Goal: Find contact information: Find contact information

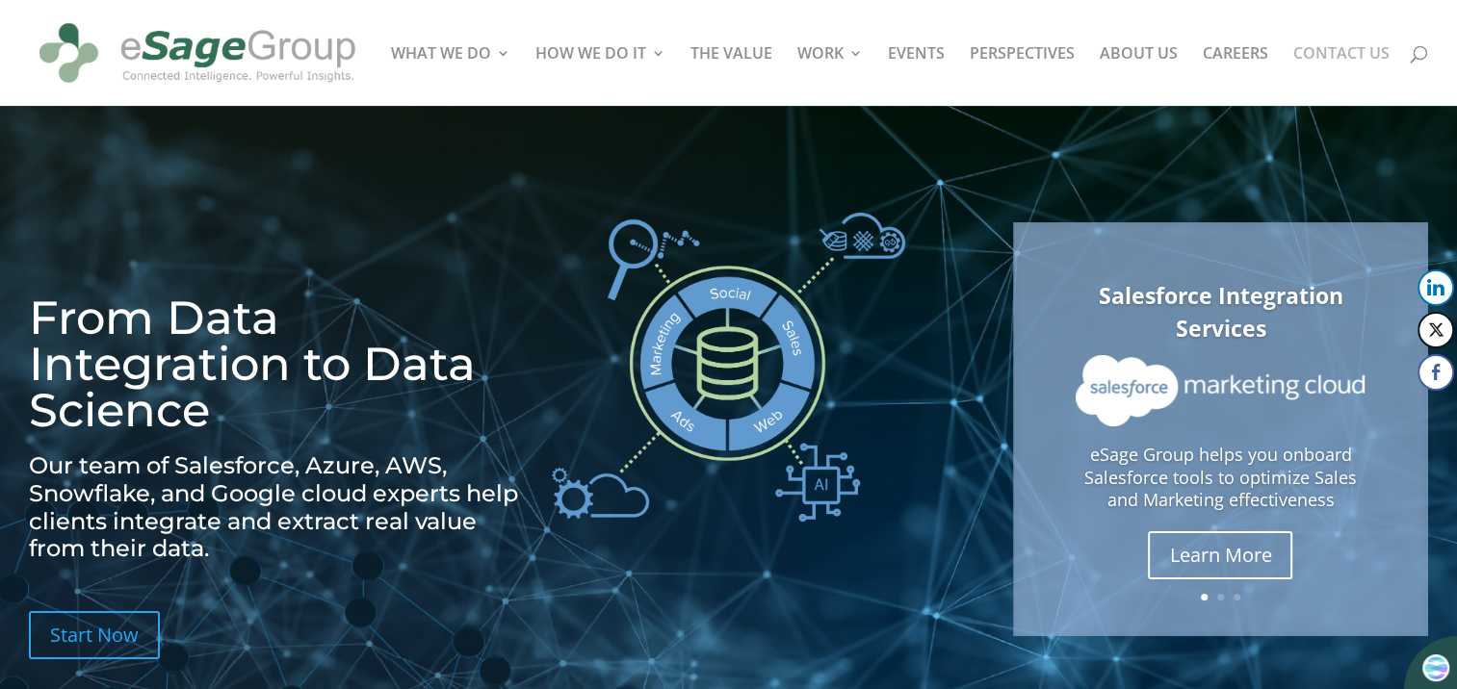
click at [1346, 54] on link "CONTACT US" at bounding box center [1341, 76] width 96 height 60
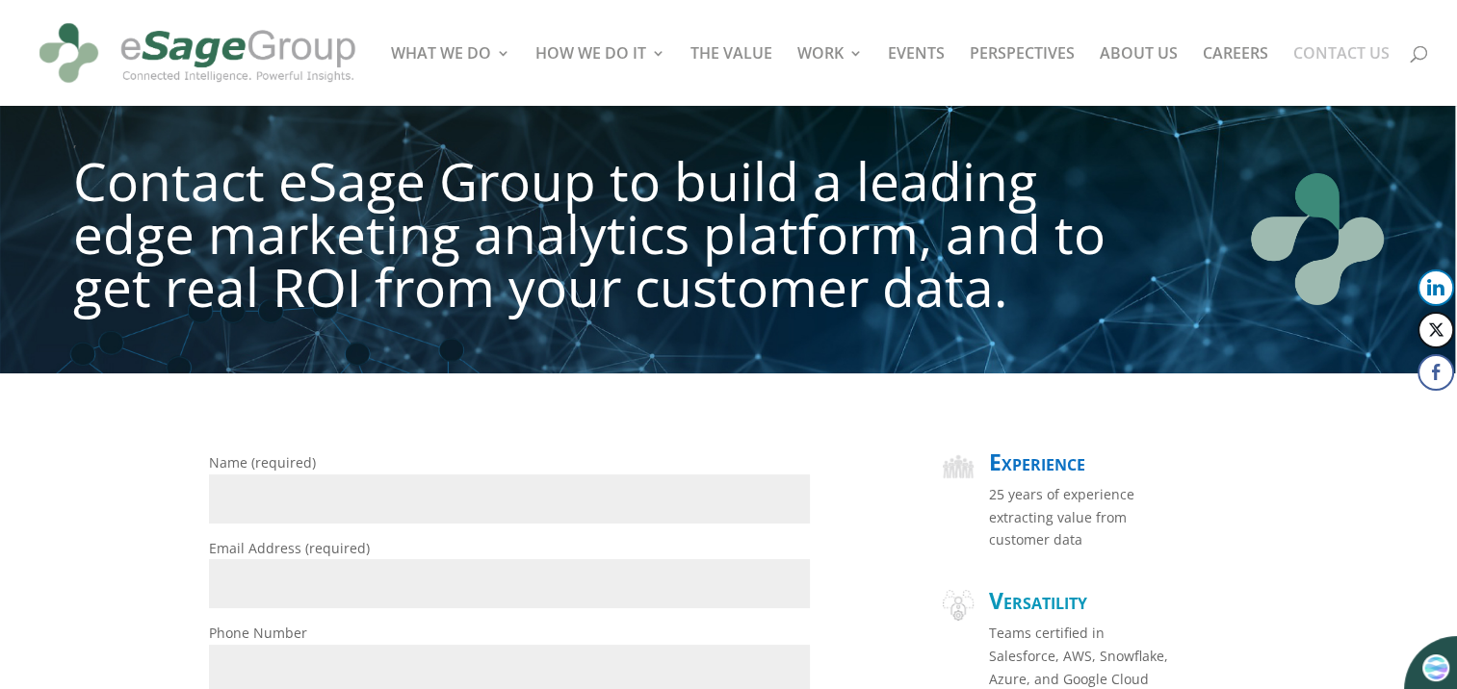
click at [1334, 55] on link "CONTACT US" at bounding box center [1341, 76] width 96 height 60
